Goal: Register for event/course

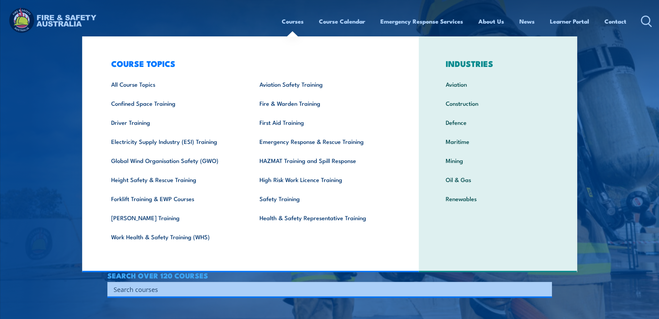
click at [297, 23] on link "Courses" at bounding box center [293, 21] width 22 height 18
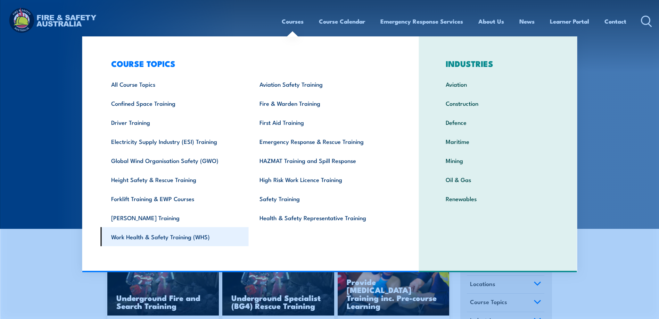
click at [143, 241] on link "Work Health & Safety Training (WHS)" at bounding box center [174, 236] width 148 height 19
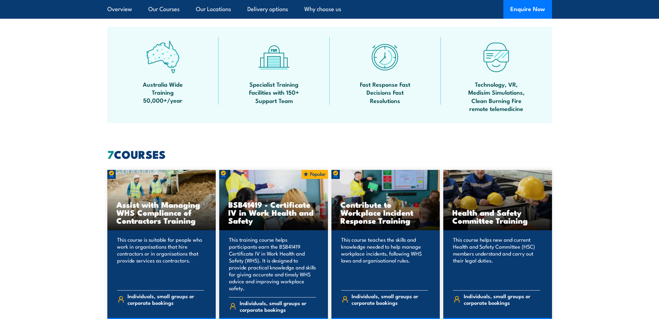
scroll to position [451, 0]
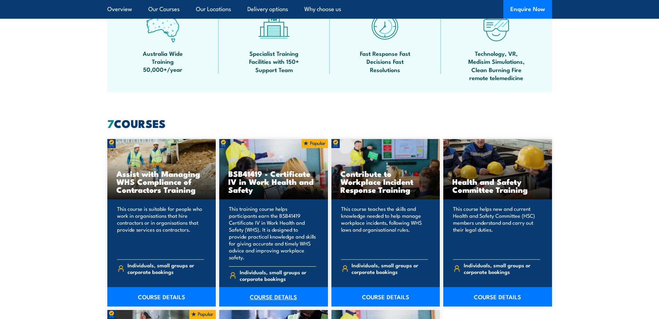
click at [289, 290] on link "COURSE DETAILS" at bounding box center [273, 297] width 109 height 19
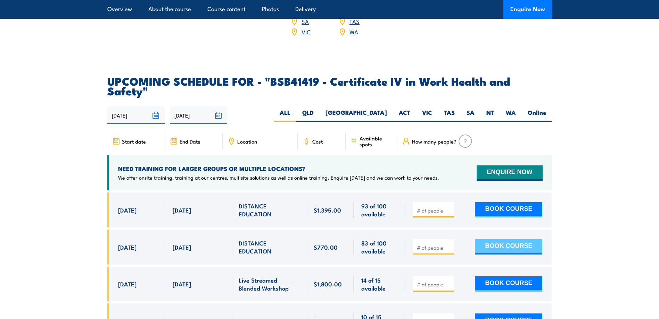
scroll to position [2188, 0]
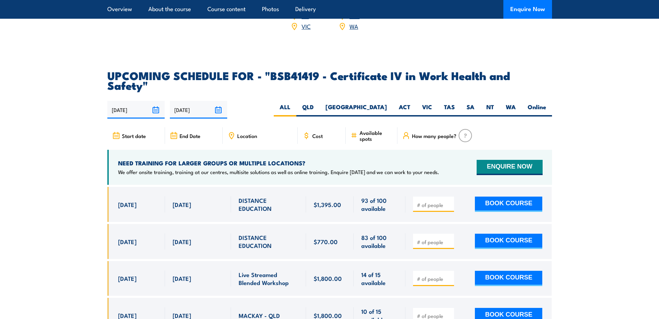
click at [187, 238] on span "3 Sep, 2026" at bounding box center [182, 242] width 18 height 8
click at [135, 201] on span "1 Aug, 2025" at bounding box center [127, 205] width 18 height 8
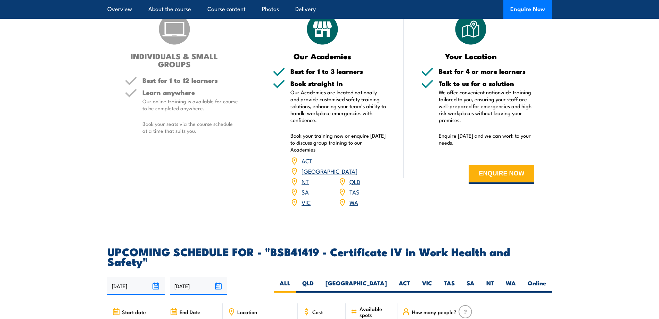
scroll to position [2153, 0]
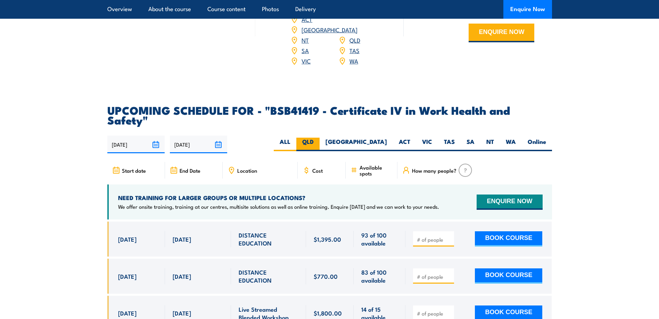
click at [319, 138] on label "QLD" at bounding box center [307, 145] width 23 height 14
click at [318, 138] on input "QLD" at bounding box center [316, 140] width 5 height 5
radio input "true"
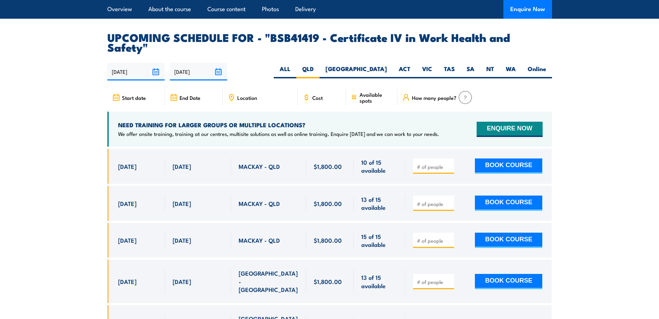
scroll to position [2209, 0]
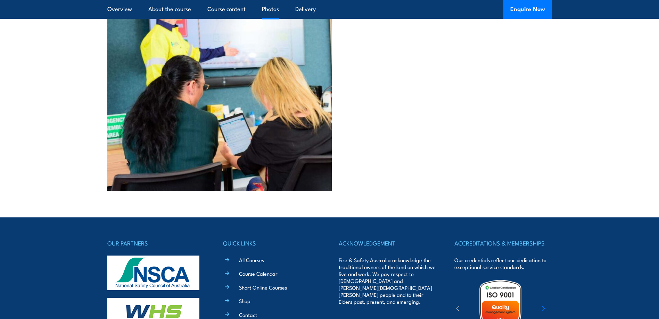
scroll to position [2968, 0]
